Goal: Task Accomplishment & Management: Manage account settings

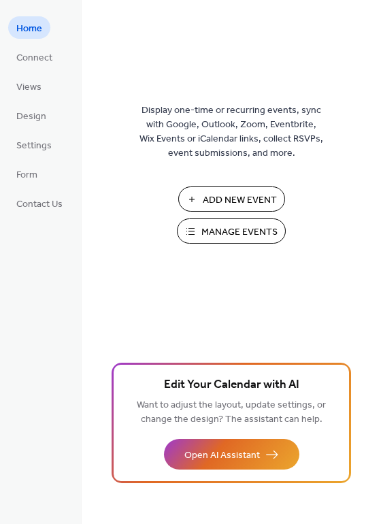
click at [218, 235] on span "Manage Events" at bounding box center [239, 232] width 76 height 14
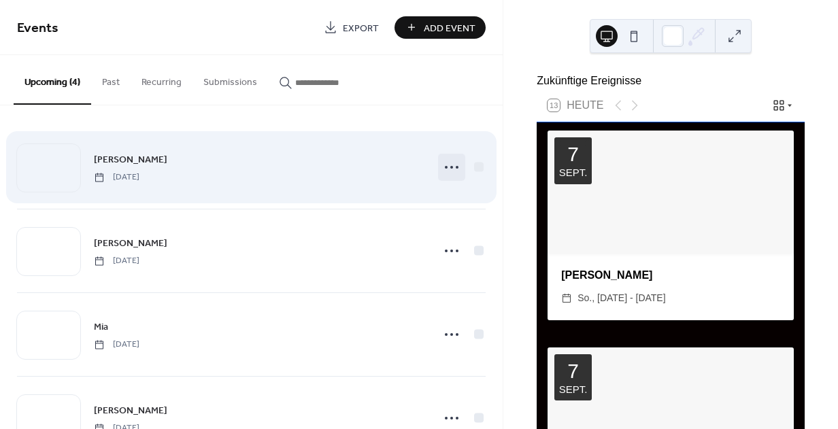
click at [447, 171] on icon at bounding box center [452, 167] width 22 height 22
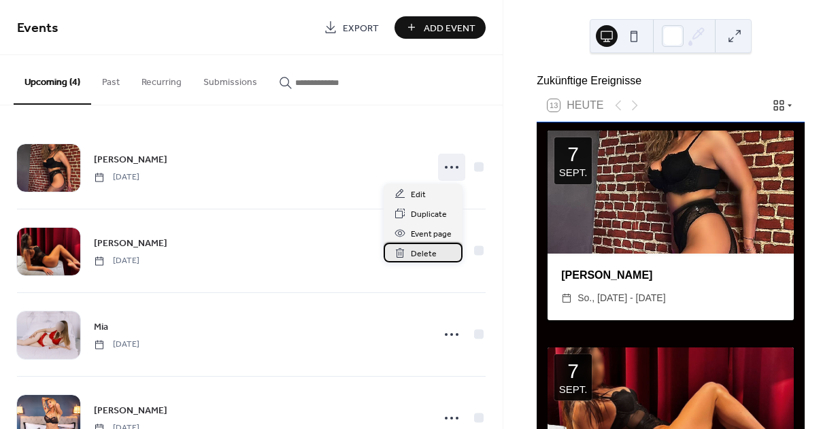
click at [401, 254] on icon at bounding box center [400, 254] width 3 height 4
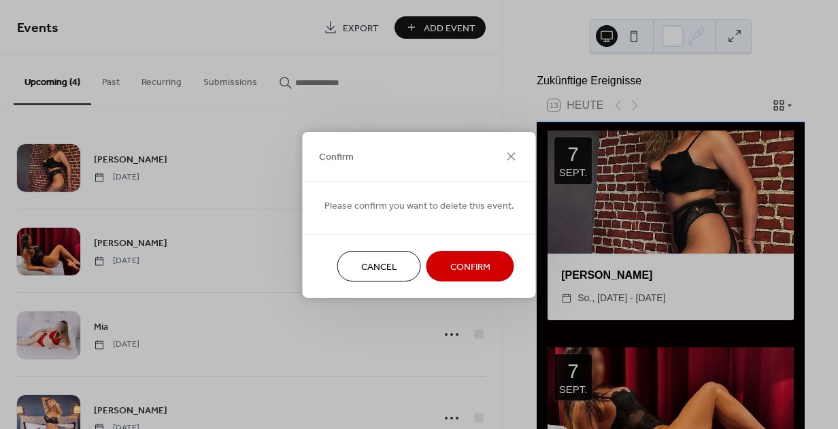
click at [481, 260] on span "Confirm" at bounding box center [470, 267] width 40 height 14
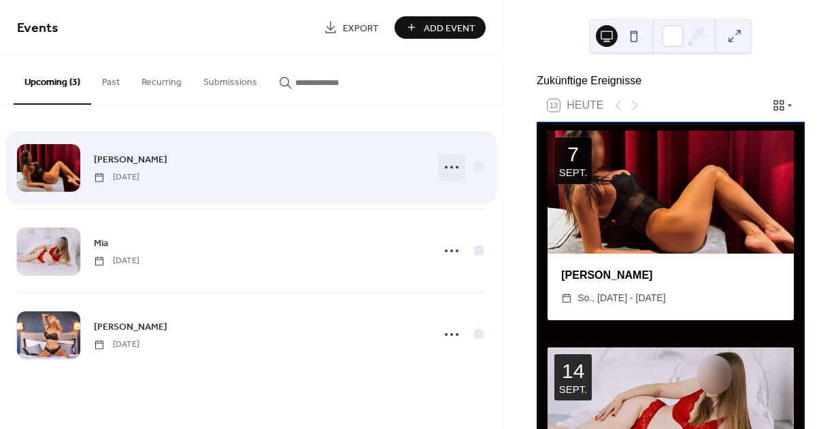
click at [450, 169] on icon at bounding box center [452, 167] width 22 height 22
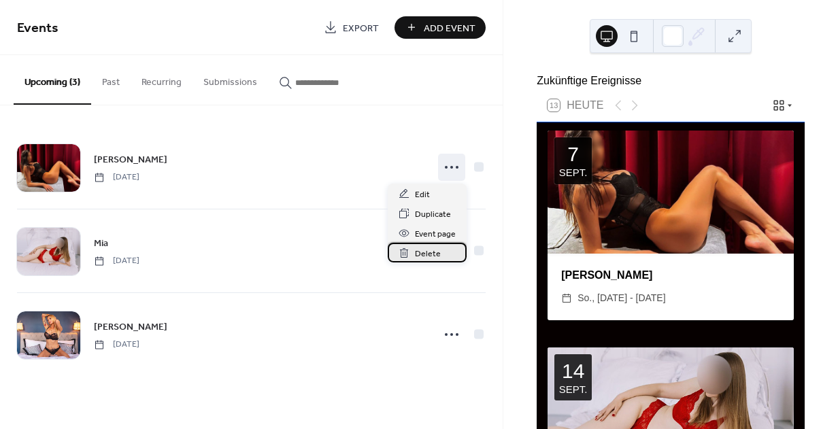
click at [421, 253] on span "Delete" at bounding box center [428, 254] width 26 height 14
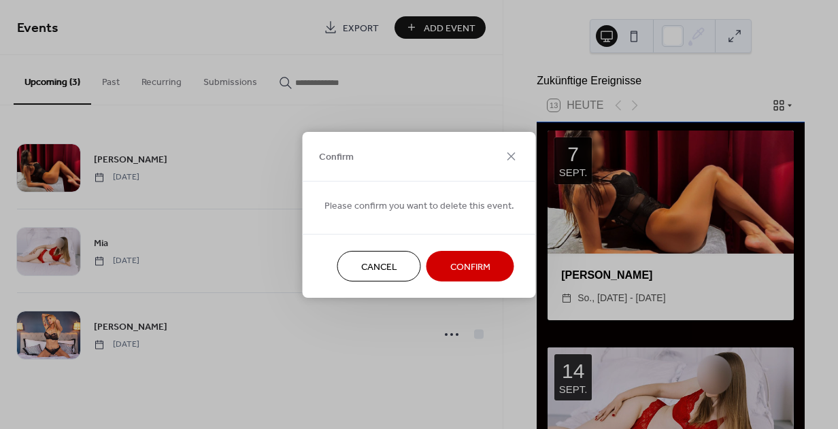
click at [458, 268] on span "Confirm" at bounding box center [470, 267] width 40 height 14
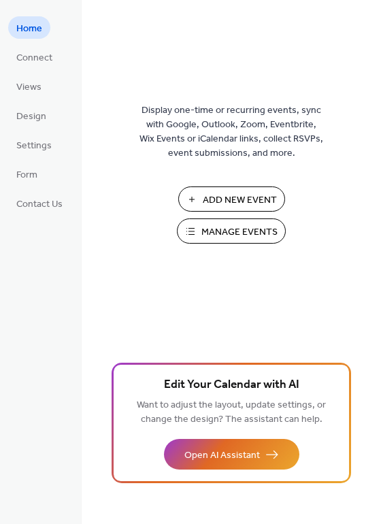
click at [224, 228] on span "Manage Events" at bounding box center [239, 232] width 76 height 14
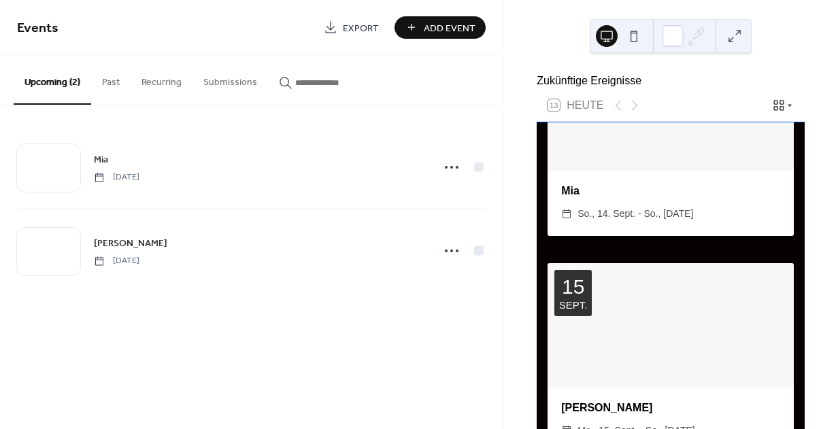
scroll to position [84, 0]
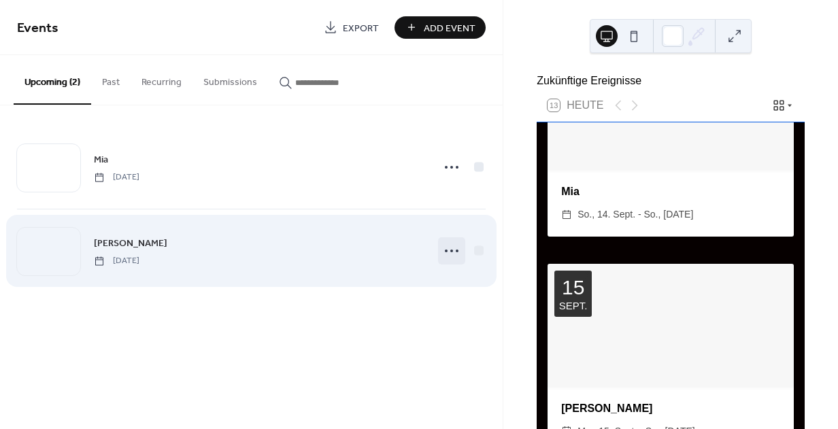
click at [448, 252] on icon at bounding box center [452, 251] width 22 height 22
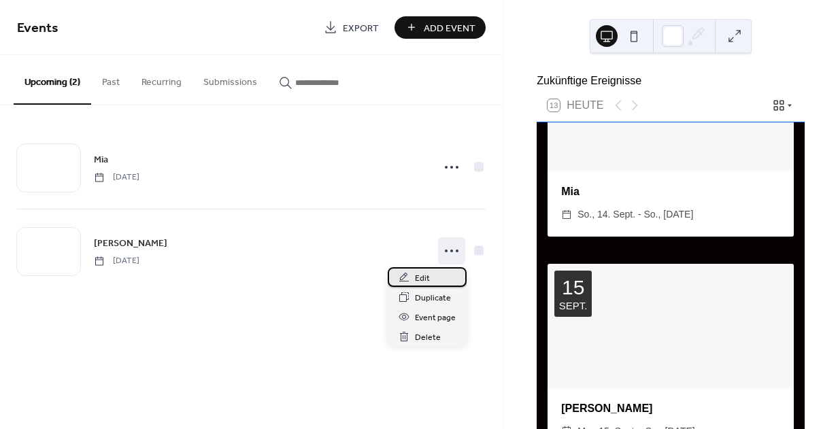
click at [413, 282] on div "Edit" at bounding box center [427, 277] width 79 height 20
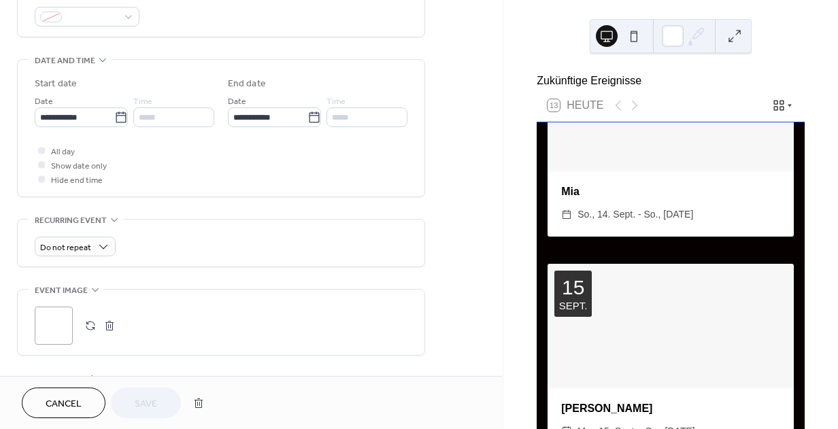
scroll to position [388, 0]
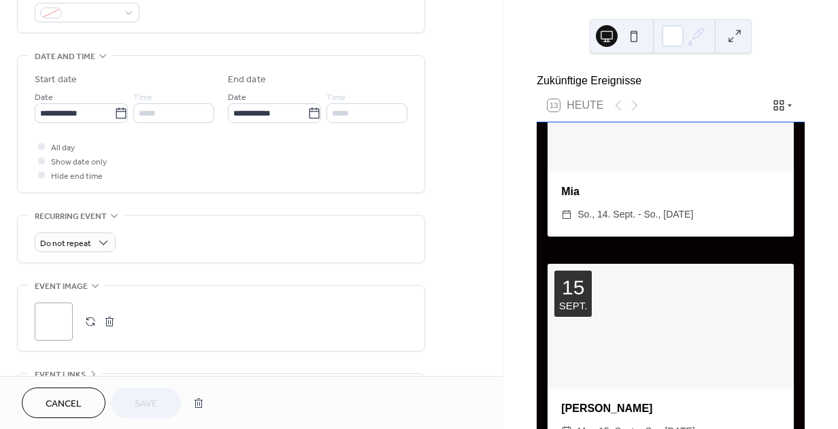
click at [112, 326] on button "button" at bounding box center [109, 321] width 19 height 19
click at [54, 323] on icon at bounding box center [54, 322] width 22 height 22
click at [152, 402] on span "Save" at bounding box center [146, 404] width 22 height 14
